Goal: Find specific page/section

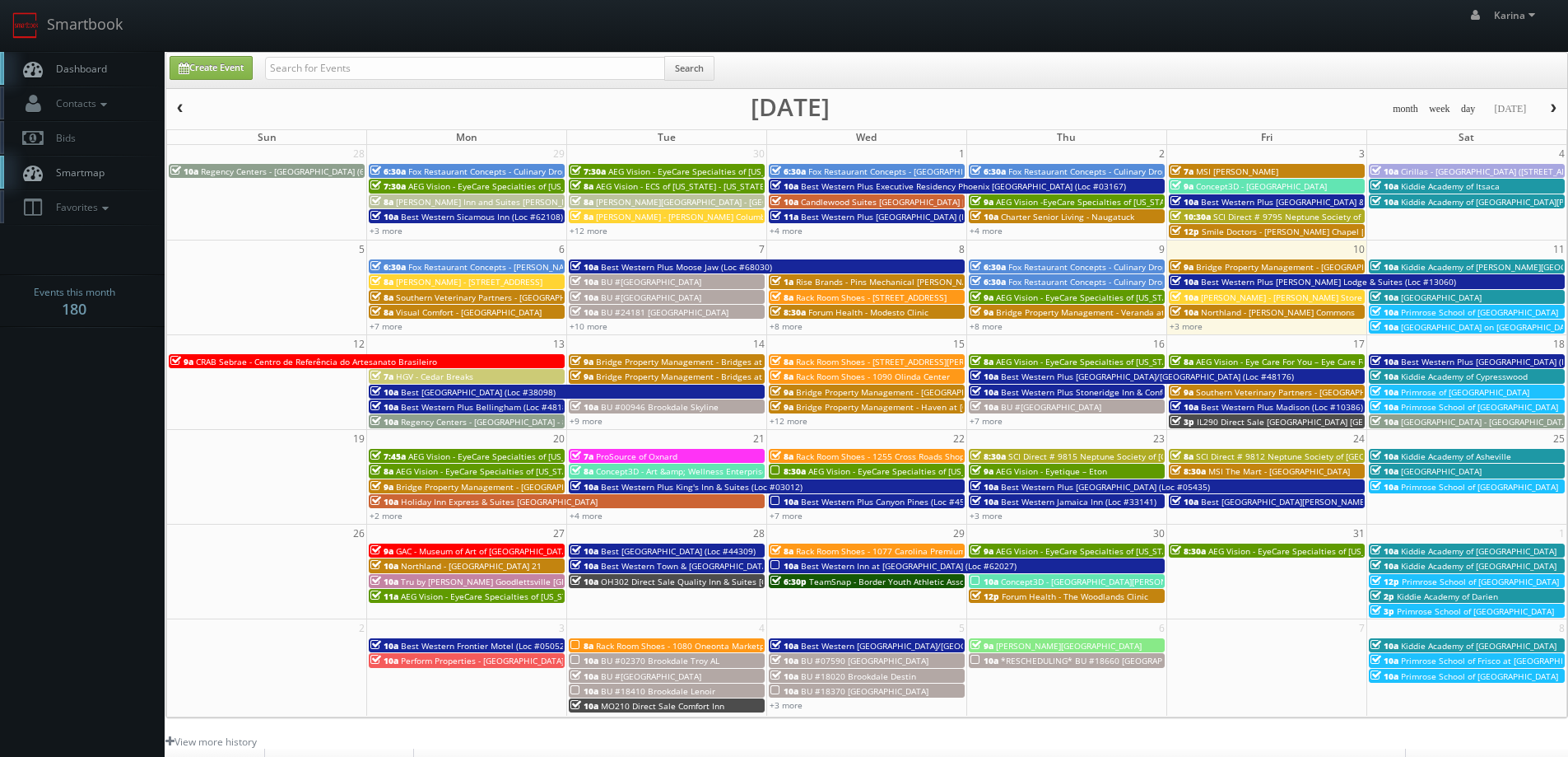
click at [1306, 549] on span "AEG Vision - EyeCare Specialties of [US_STATE] – Olympic Eye Care" at bounding box center [1340, 551] width 262 height 12
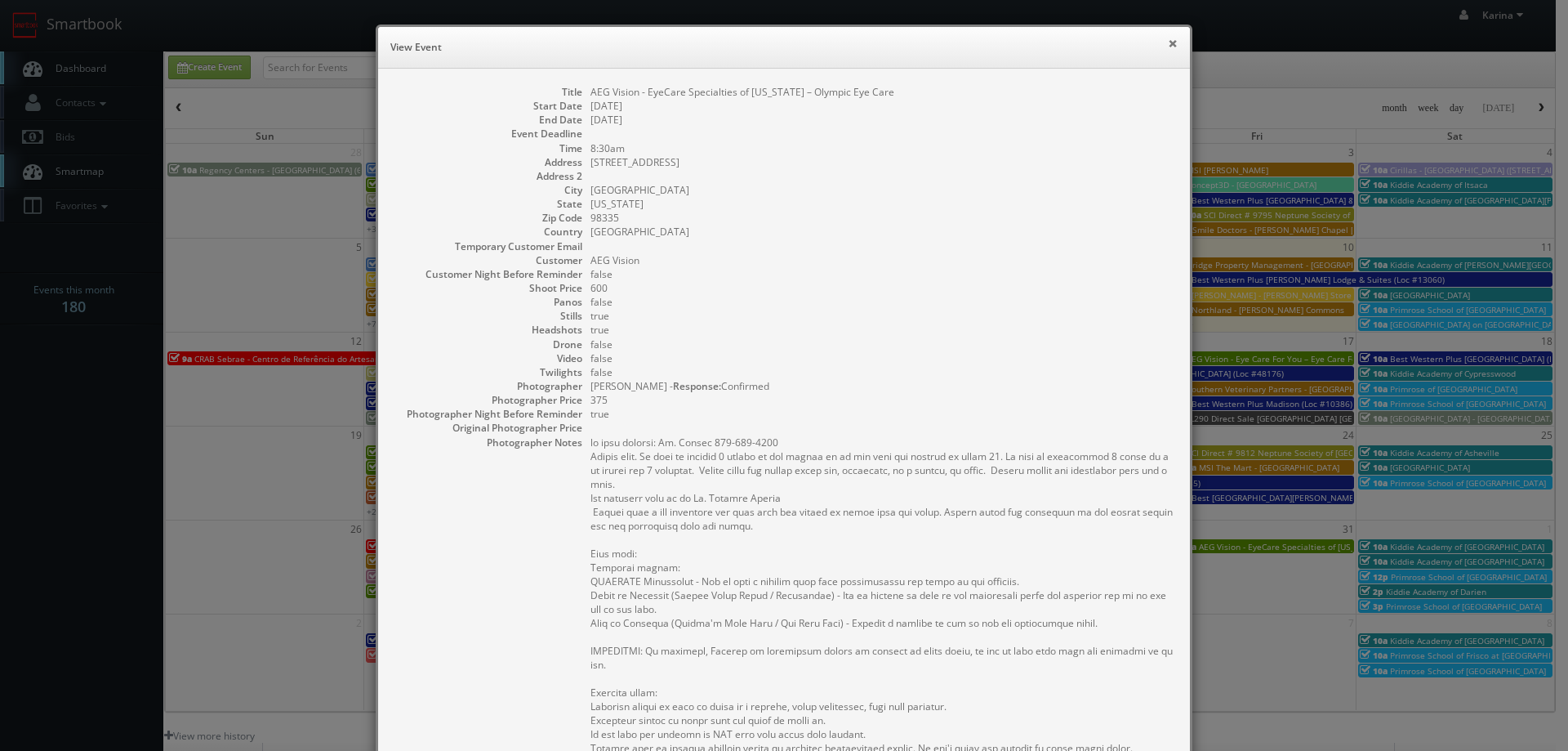
click at [1170, 42] on button "×" at bounding box center [1173, 43] width 10 height 12
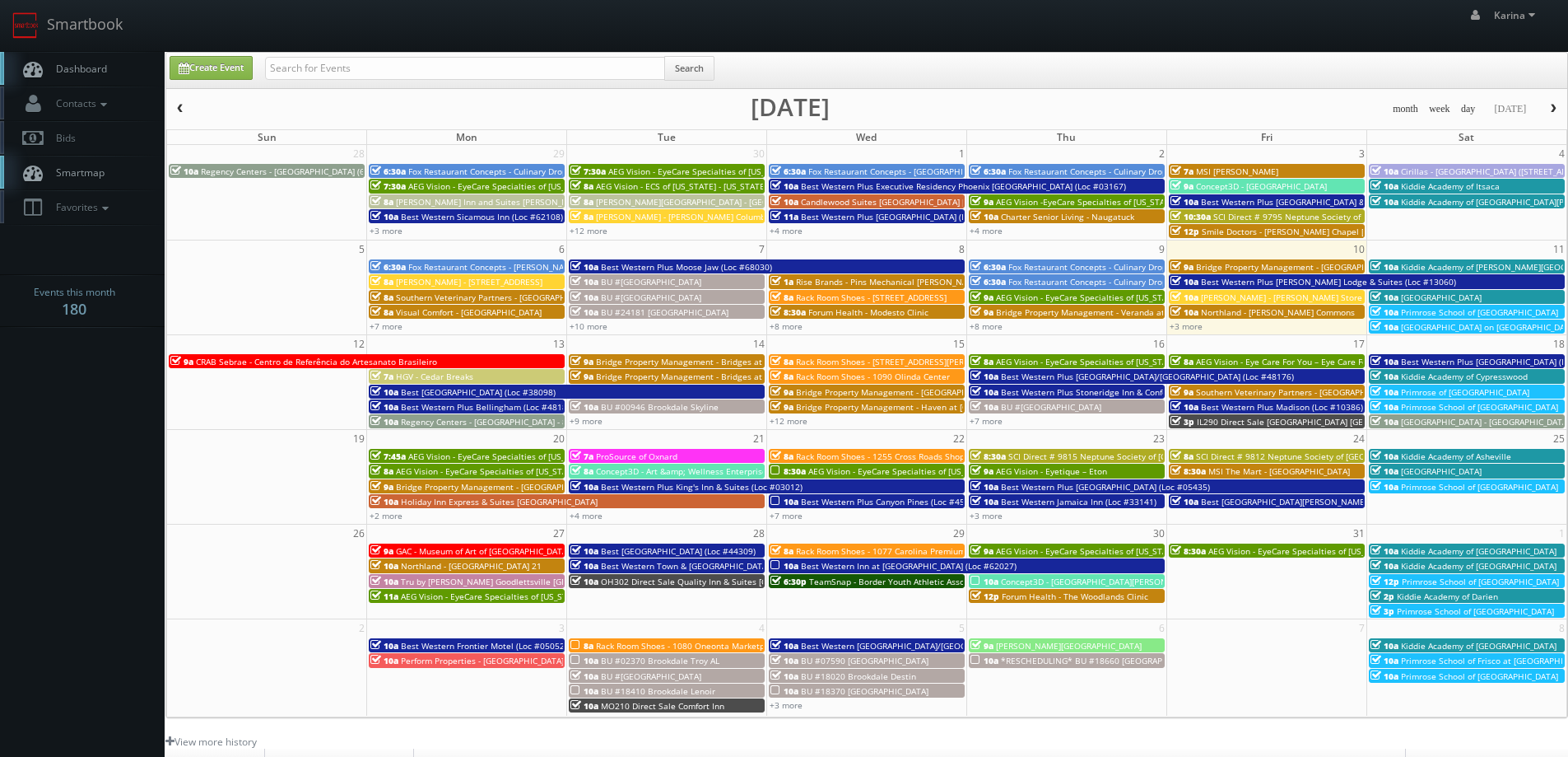
click at [101, 72] on span "Dashboard" at bounding box center [77, 68] width 59 height 14
click at [304, 66] on input "text" at bounding box center [465, 68] width 400 height 23
type input "fredericksburg"
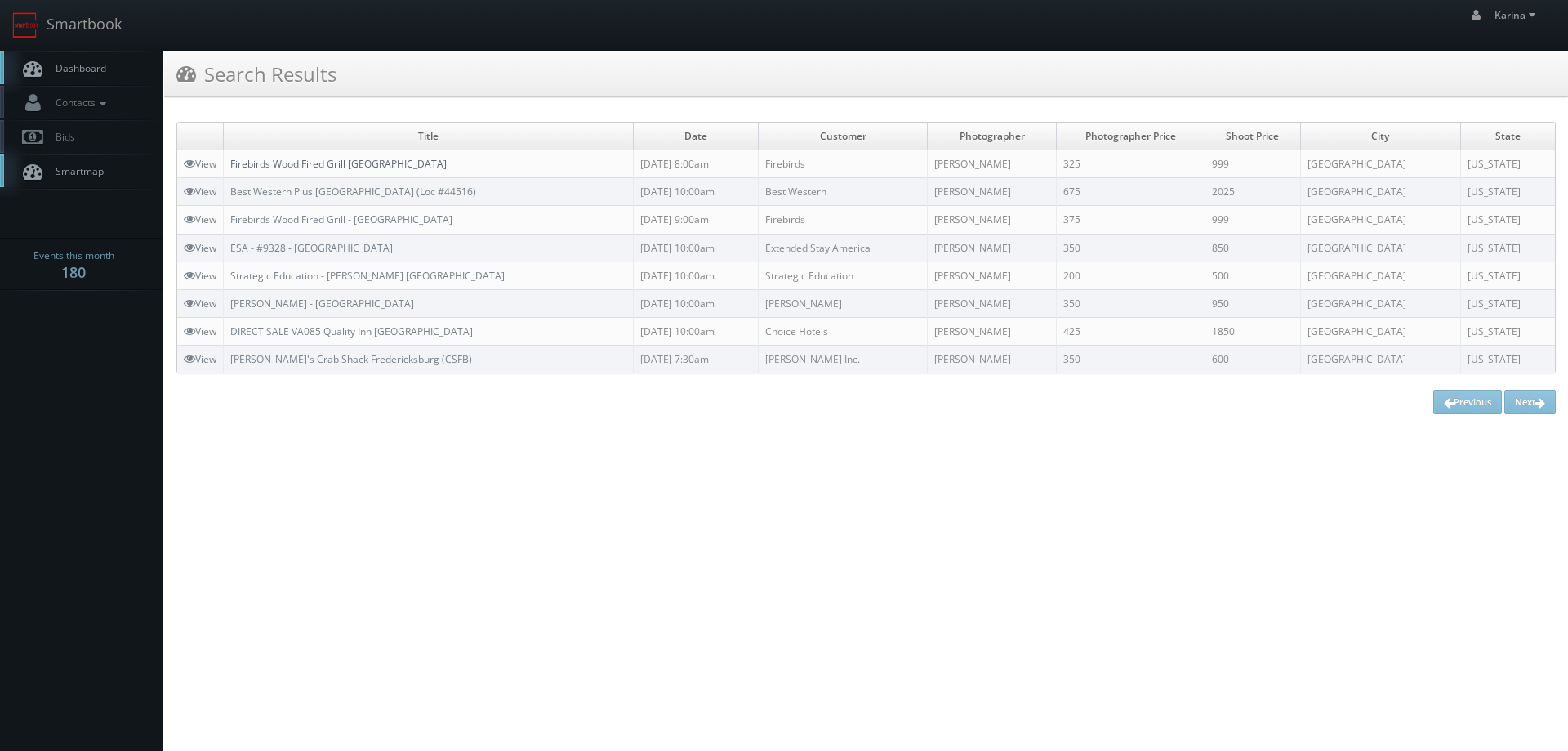
click at [326, 162] on link "Firebirds Wood Fired Grill Fredericksburg" at bounding box center [339, 164] width 217 height 14
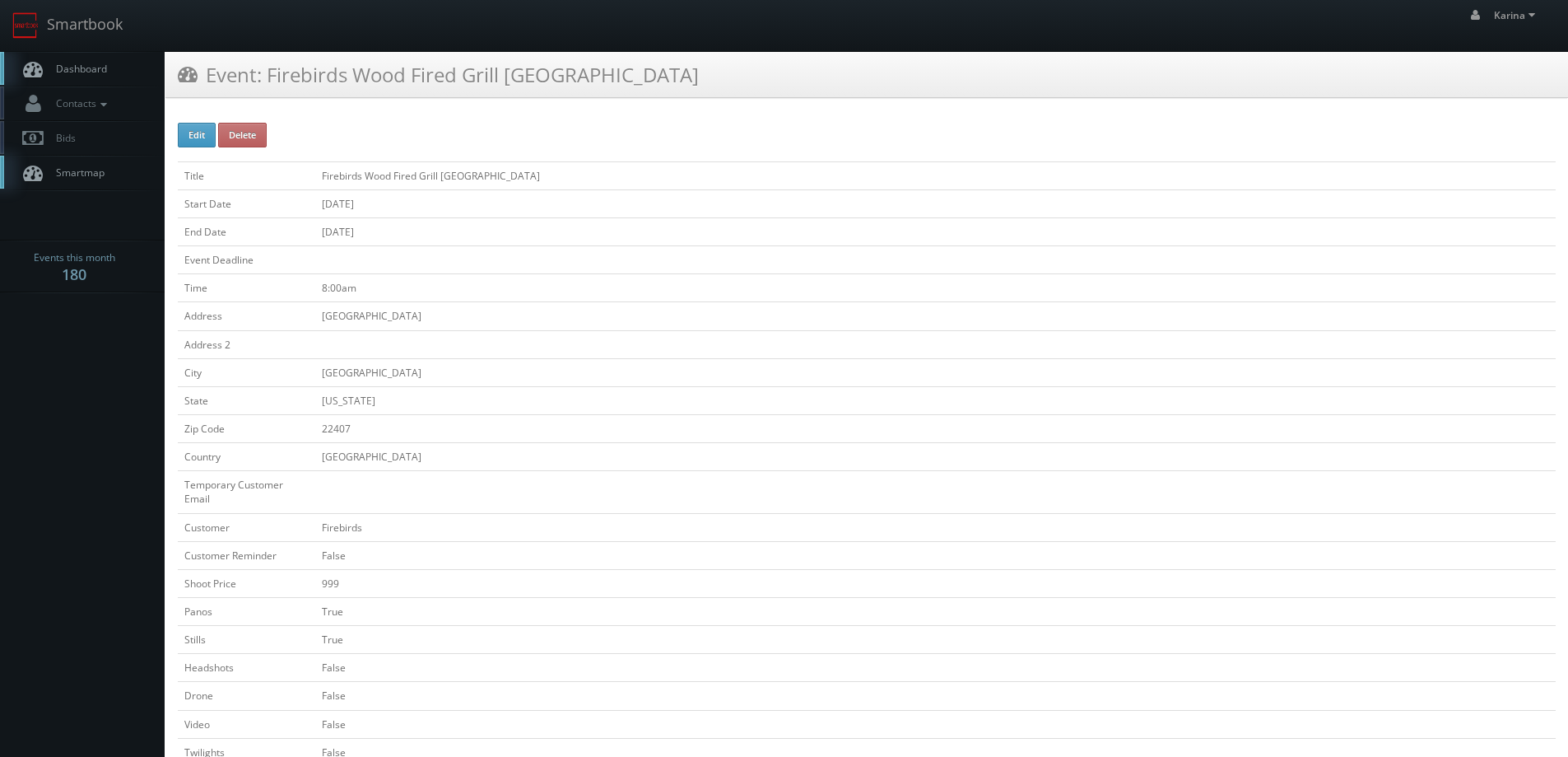
drag, startPoint x: 437, startPoint y: 318, endPoint x: 321, endPoint y: 320, distance: 116.0
click at [321, 320] on td "[GEOGRAPHIC_DATA]" at bounding box center [935, 317] width 1241 height 28
copy td "[GEOGRAPHIC_DATA]"
click at [101, 63] on span "Dashboard" at bounding box center [77, 68] width 59 height 14
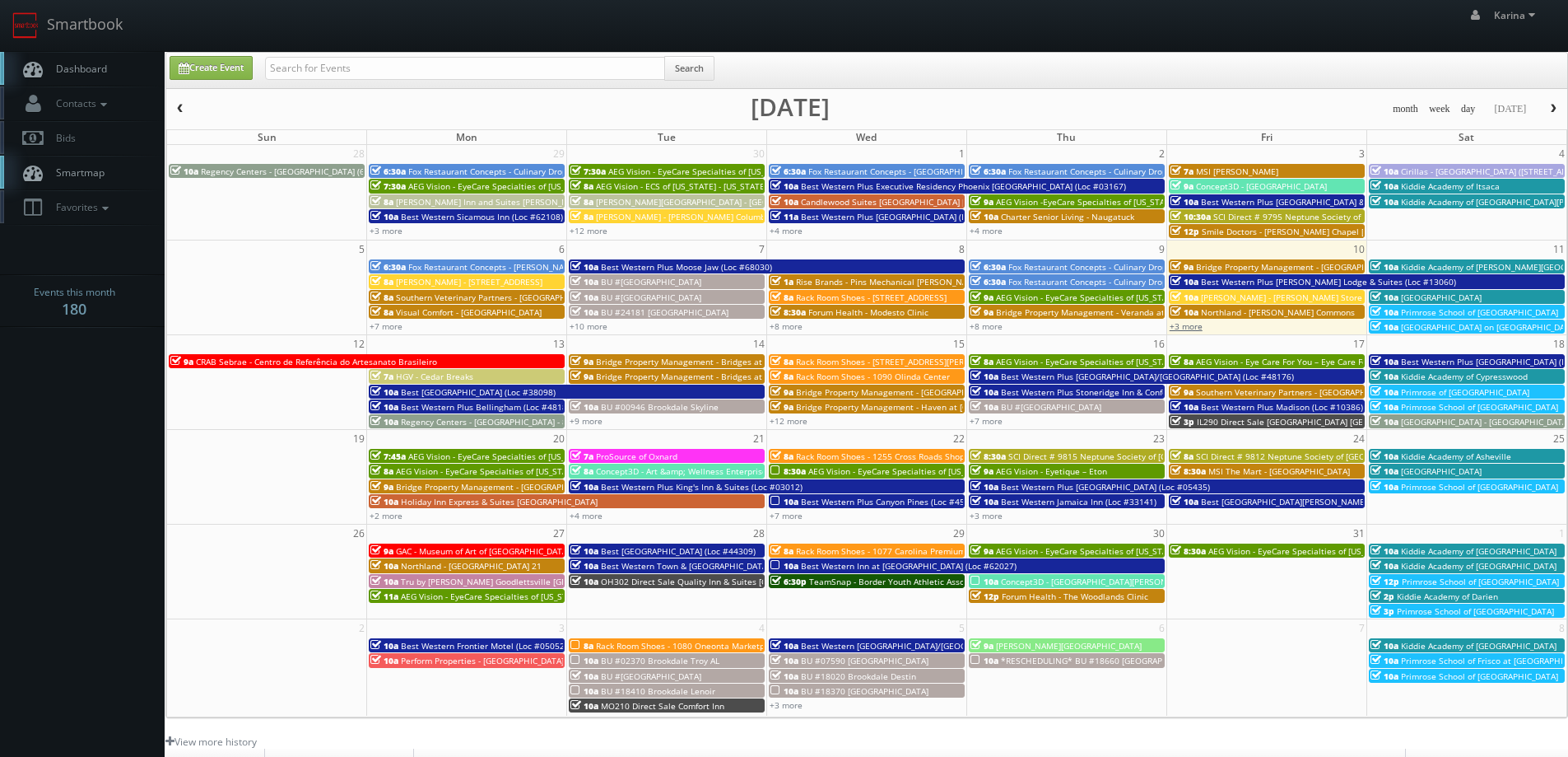
click at [1189, 327] on link "+3 more" at bounding box center [1186, 326] width 33 height 12
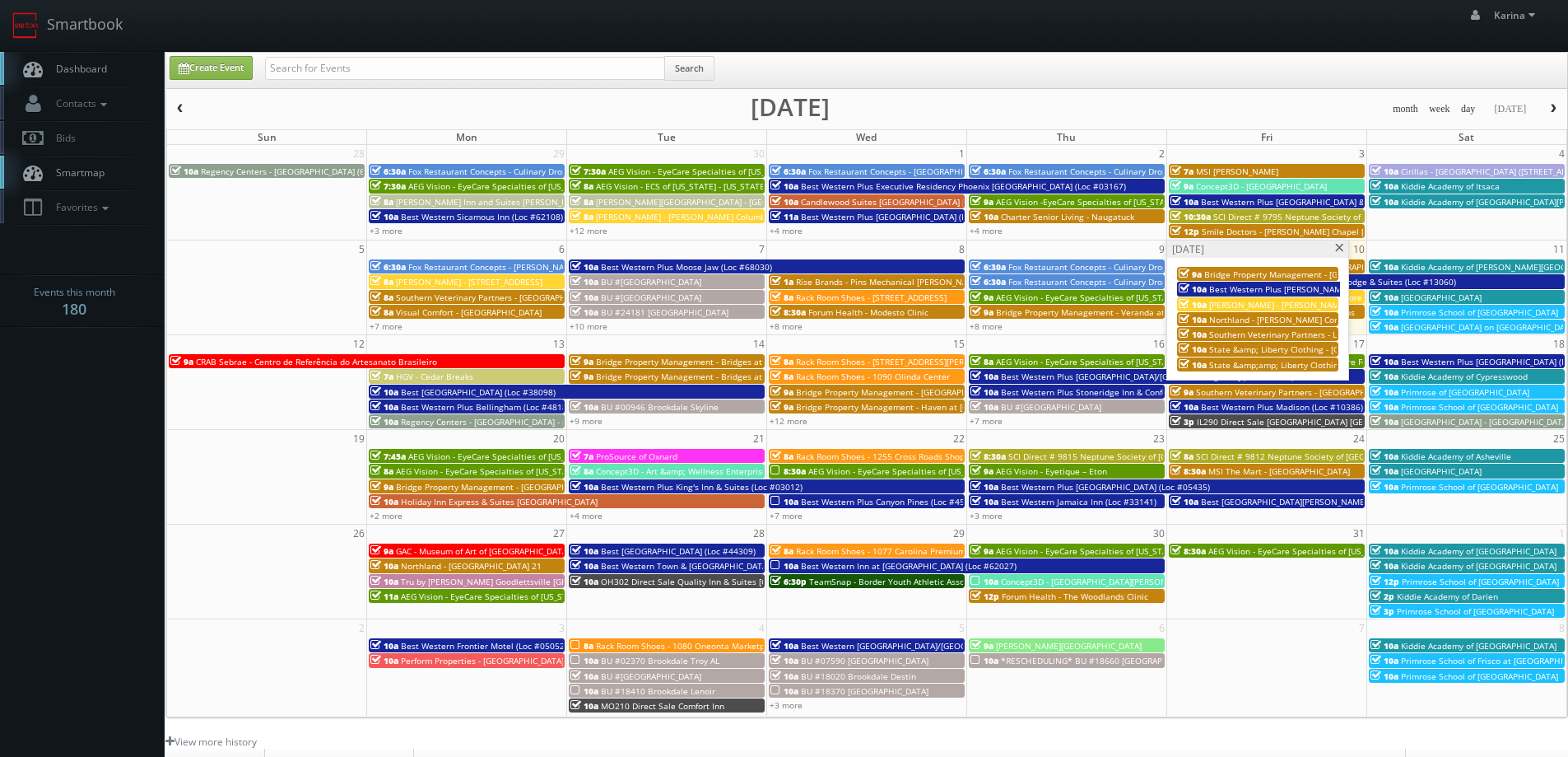
click at [1277, 275] on span "Bridge Property Management - Waverley Place" at bounding box center [1307, 274] width 206 height 12
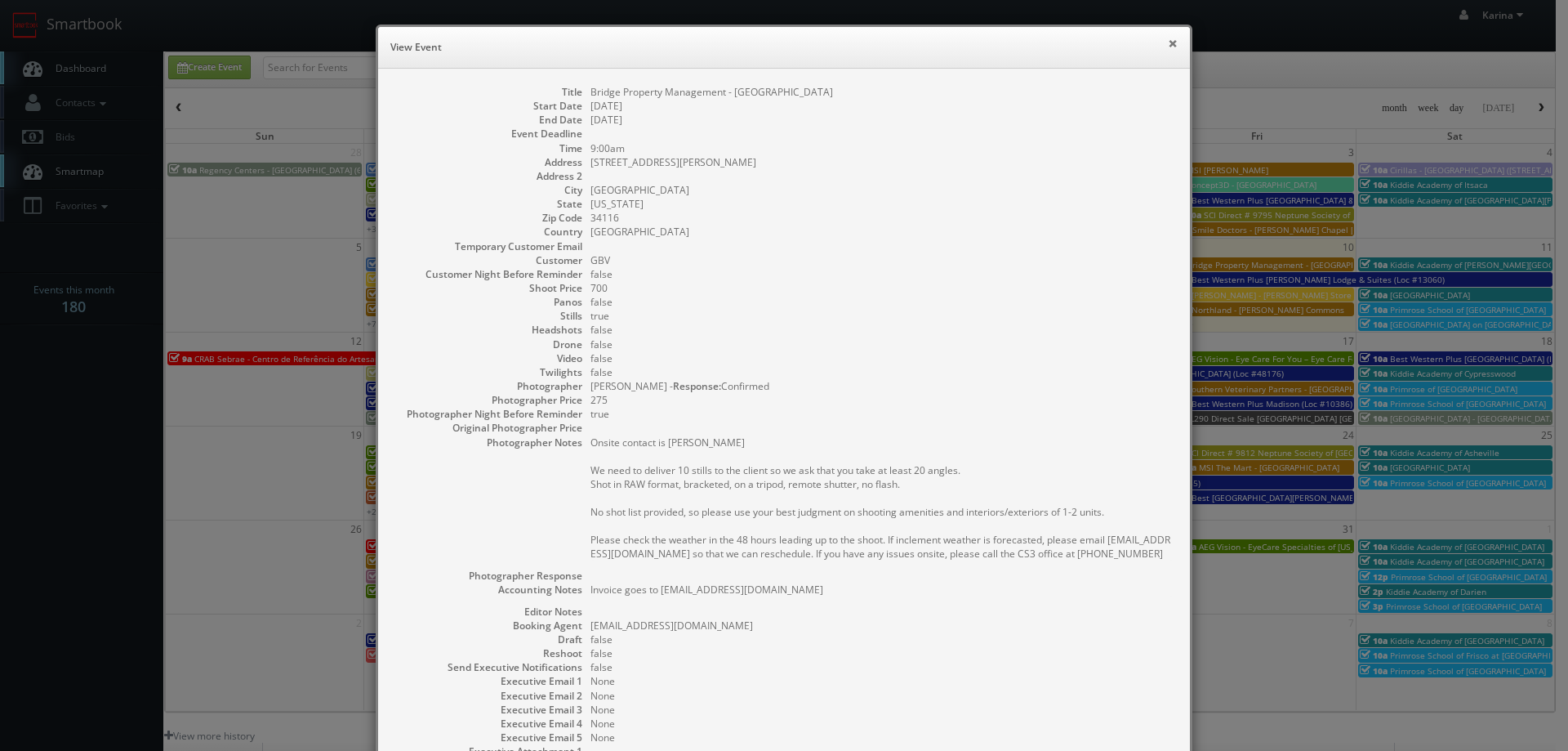
click at [1170, 44] on button "×" at bounding box center [1173, 43] width 10 height 12
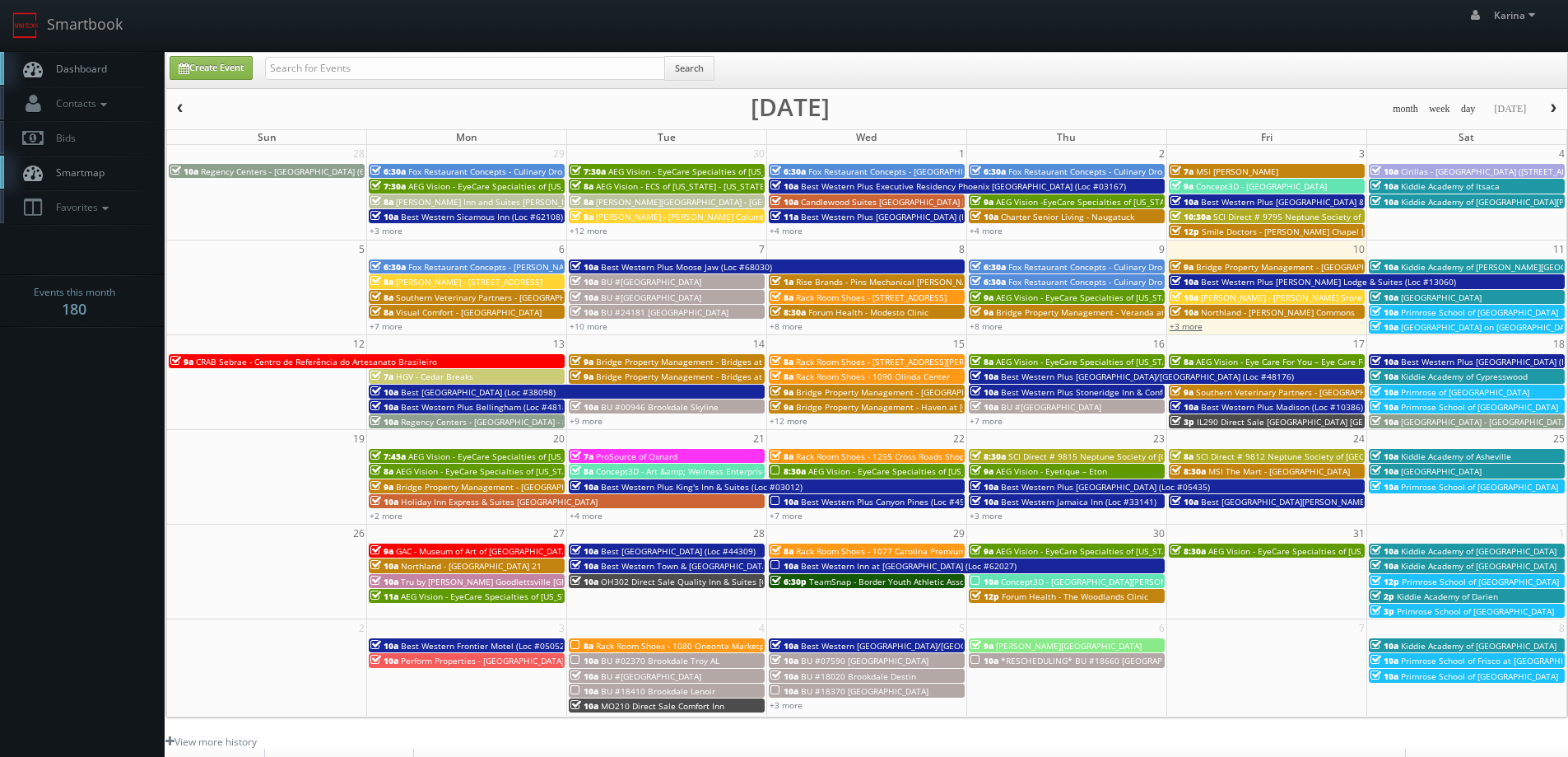
click at [1197, 324] on link "+3 more" at bounding box center [1186, 326] width 33 height 12
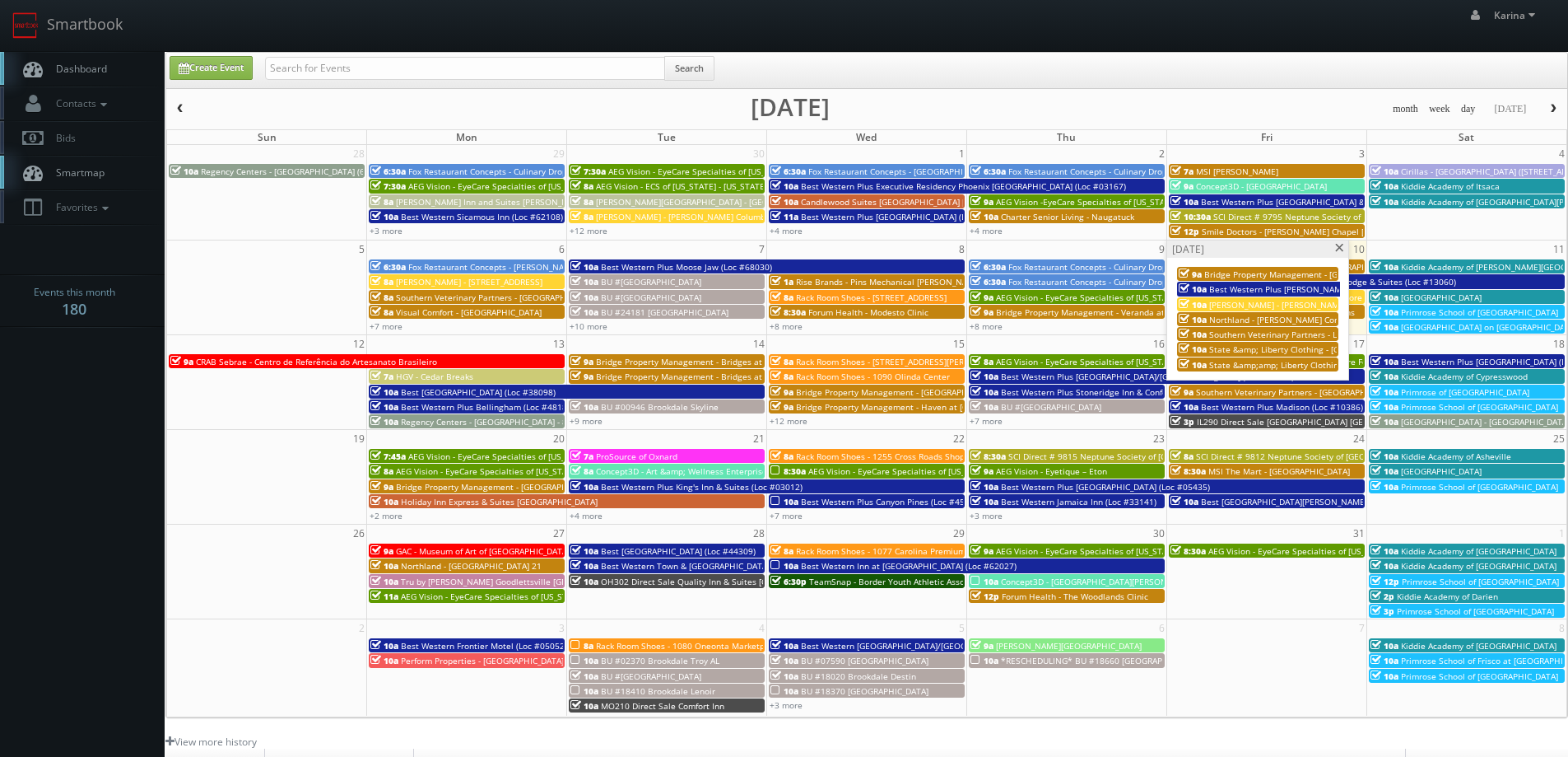
click at [1257, 319] on span "Northland - Bigelow Commons" at bounding box center [1286, 319] width 154 height 12
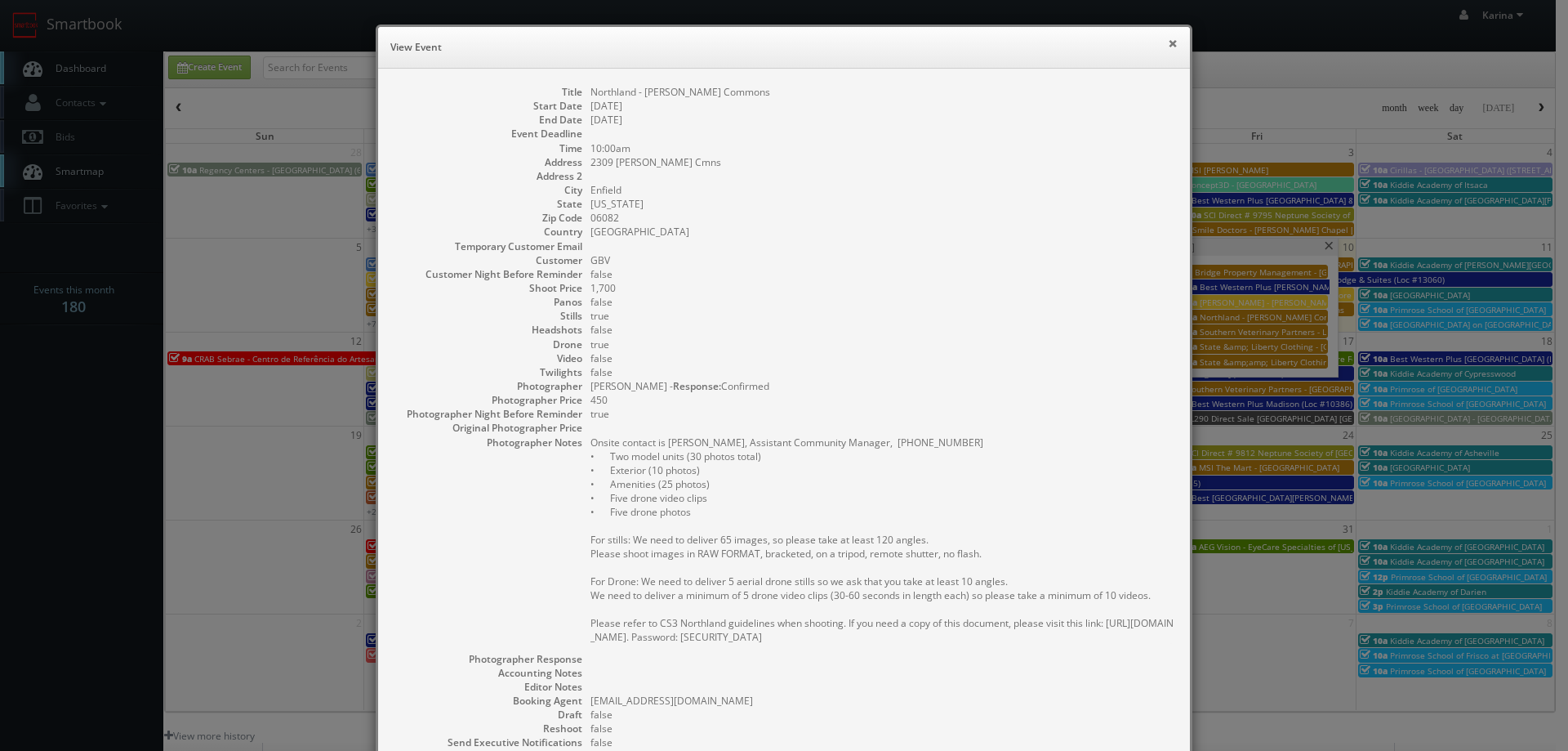
click at [1168, 44] on button "×" at bounding box center [1173, 43] width 10 height 12
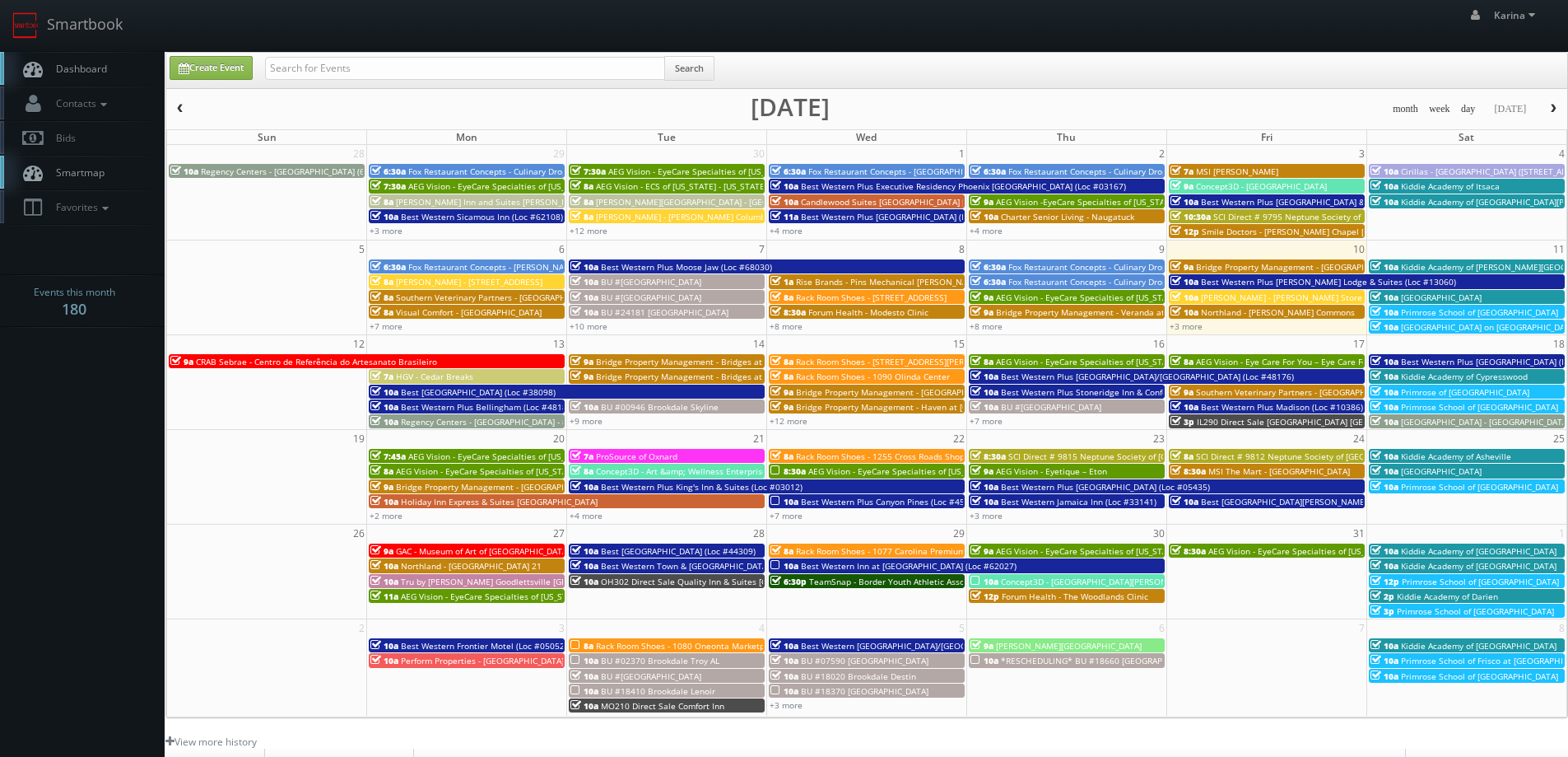
click at [1266, 264] on span "Bridge Property Management - Waverley Place" at bounding box center [1299, 267] width 206 height 12
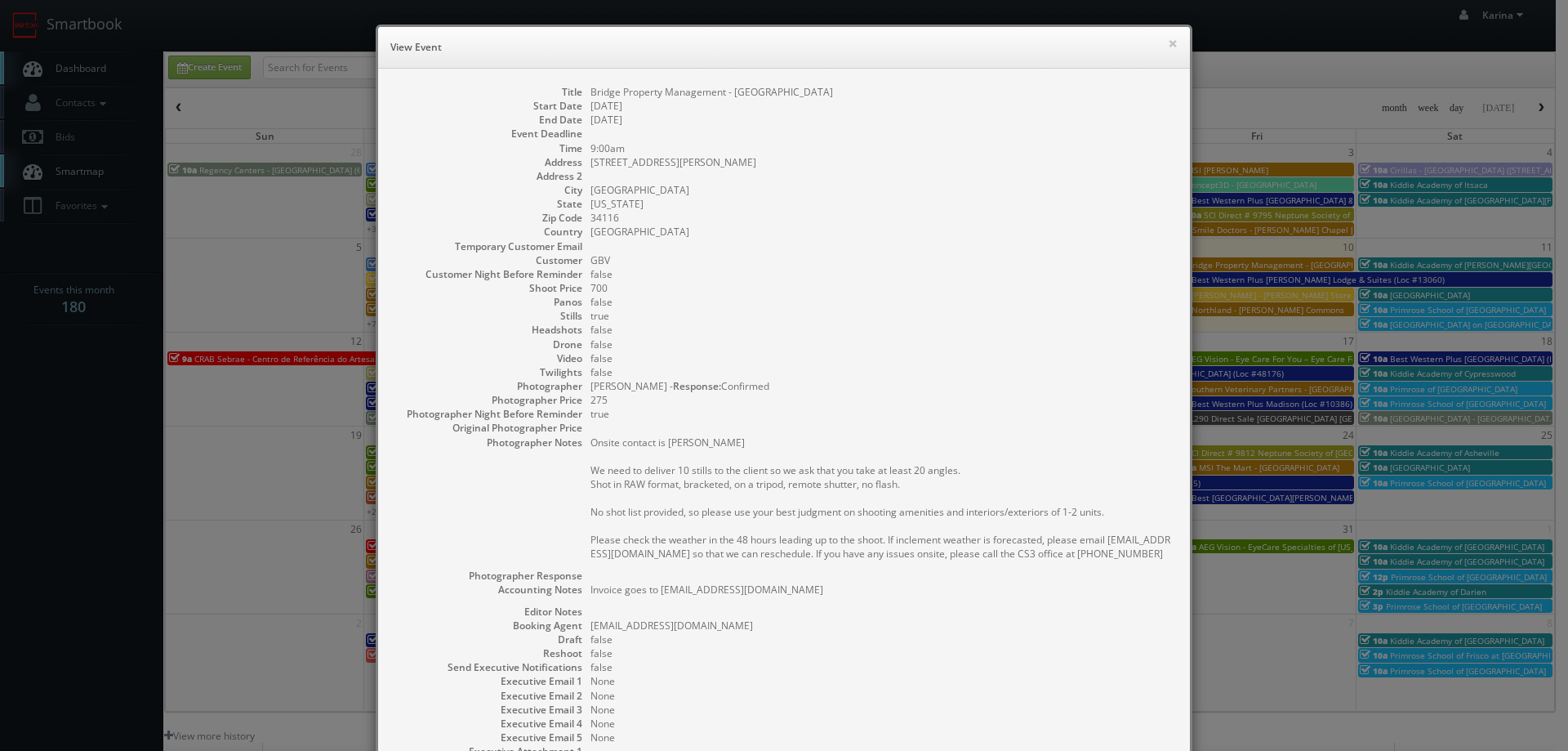
click at [144, 403] on div "× View Event Title Bridge Property Management - Waverley Place Start Date 10/10…" at bounding box center [784, 376] width 1568 height 751
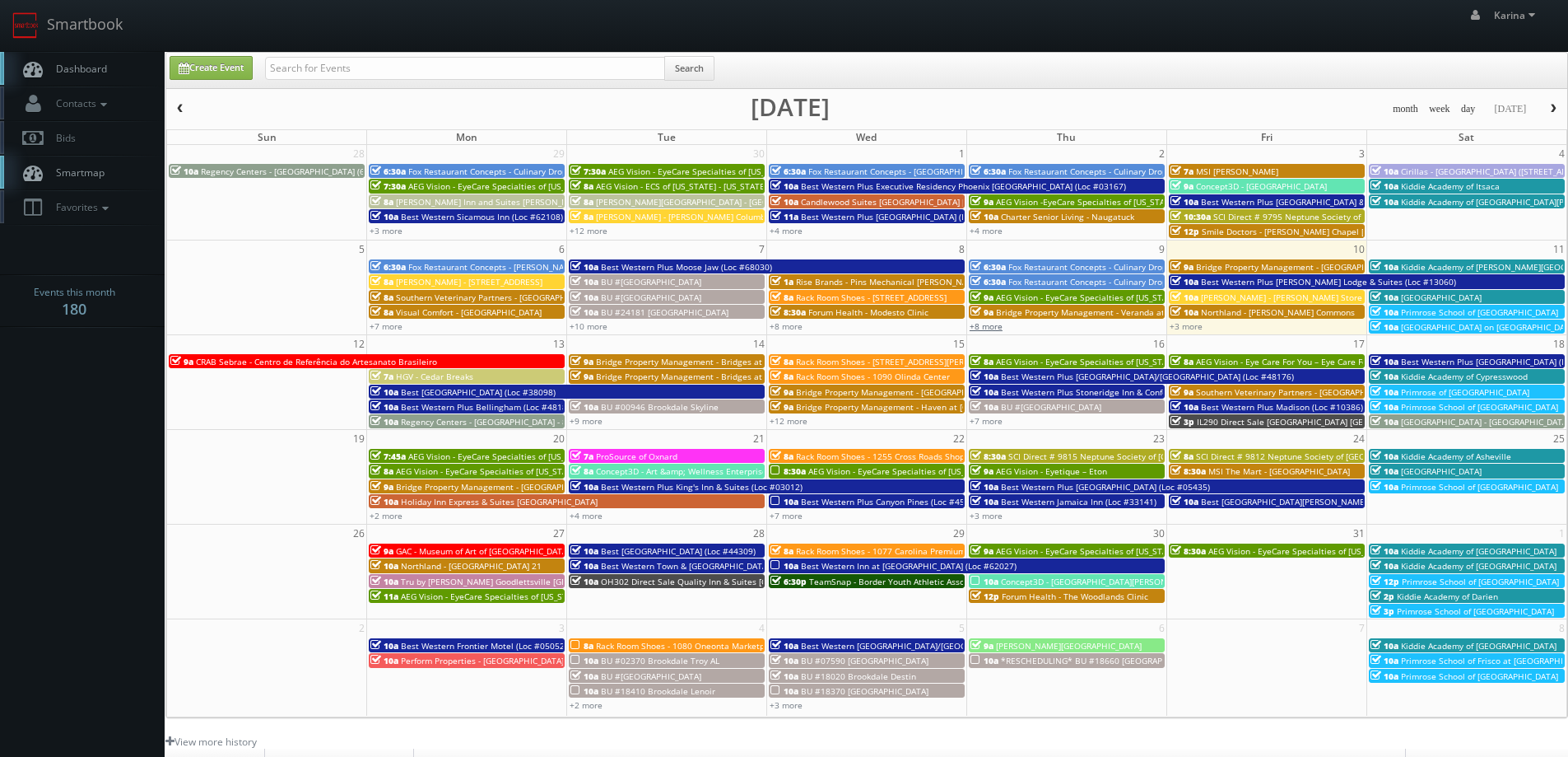
click at [998, 328] on link "+8 more" at bounding box center [986, 326] width 33 height 12
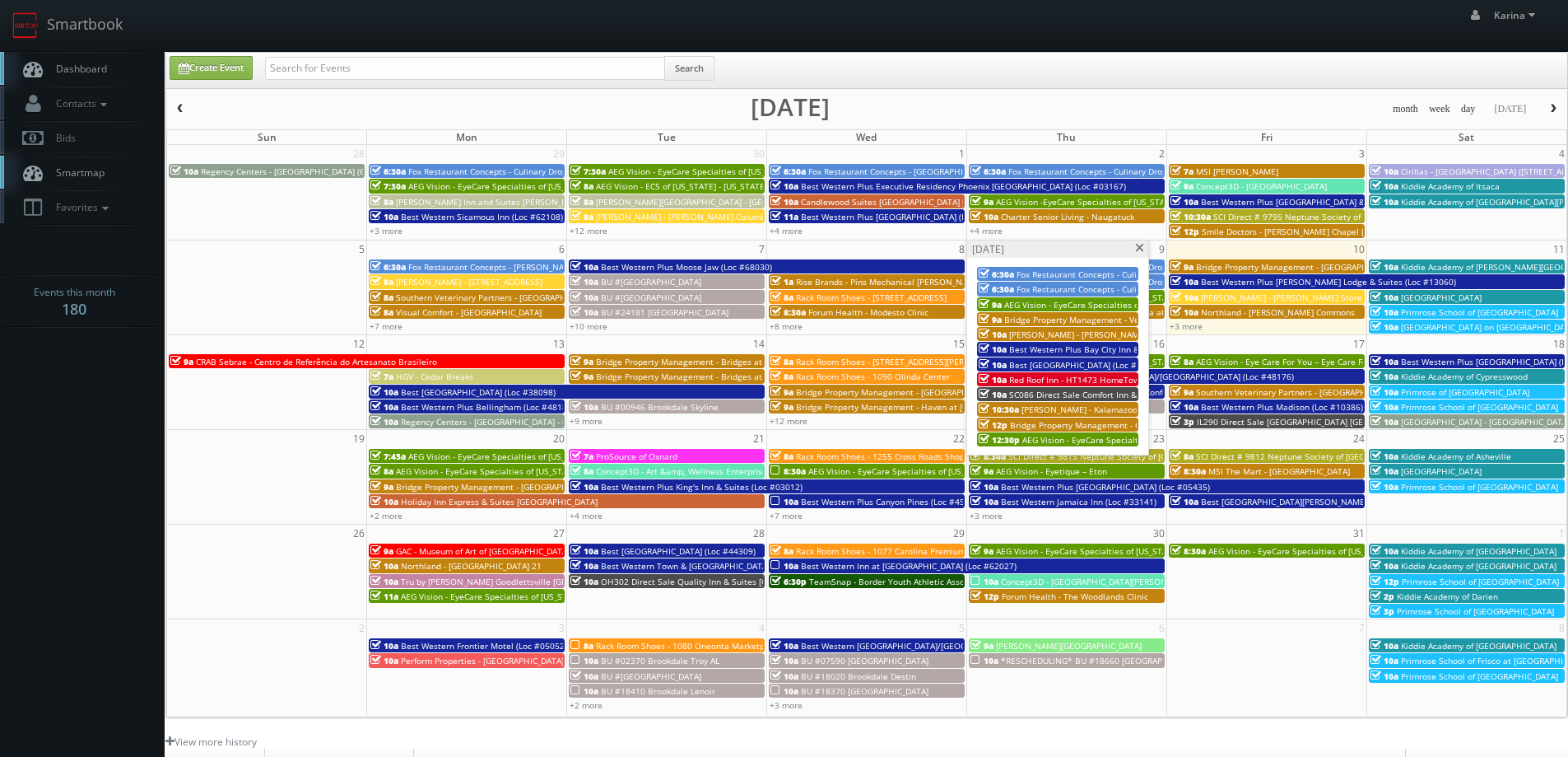
click at [1083, 301] on span "AEG Vision - EyeCare Specialties of Florida – Lake Mary Eye Care" at bounding box center [1152, 305] width 295 height 12
